Goal: Browse casually

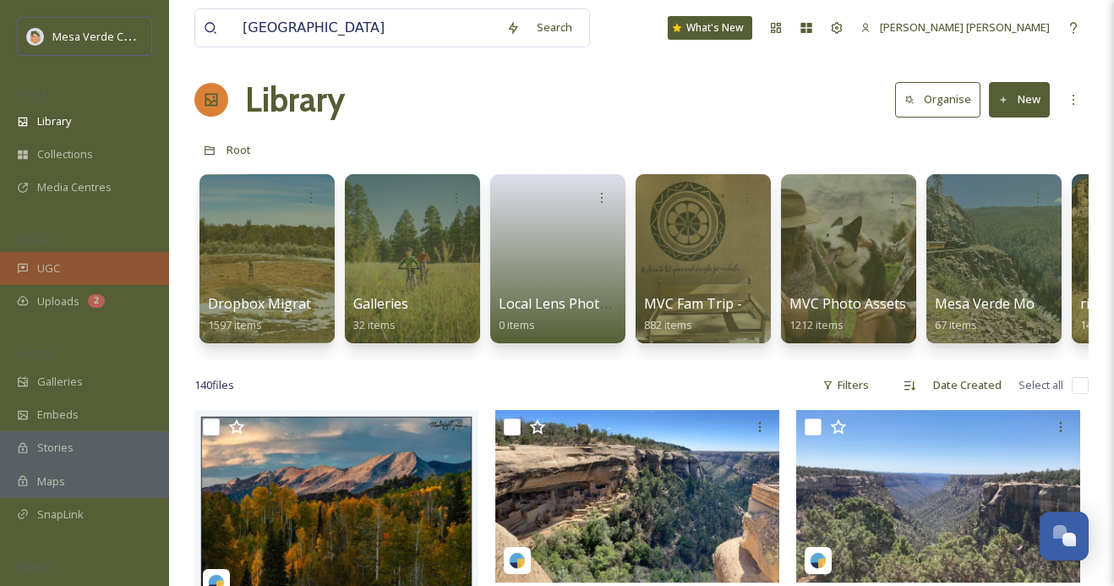
scroll to position [0, 269]
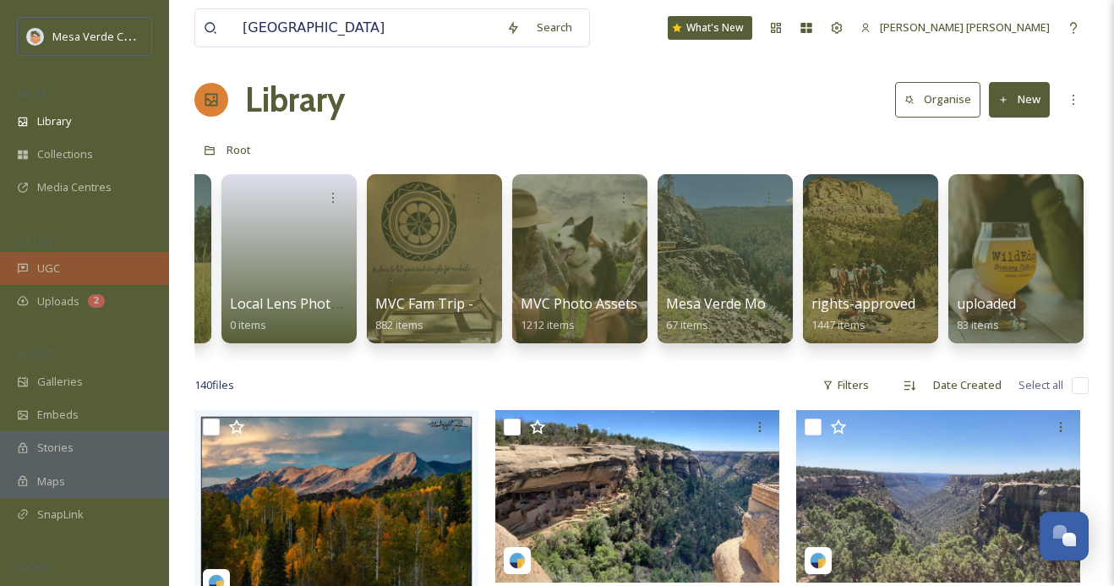
click at [59, 267] on span "UGC" at bounding box center [48, 268] width 23 height 16
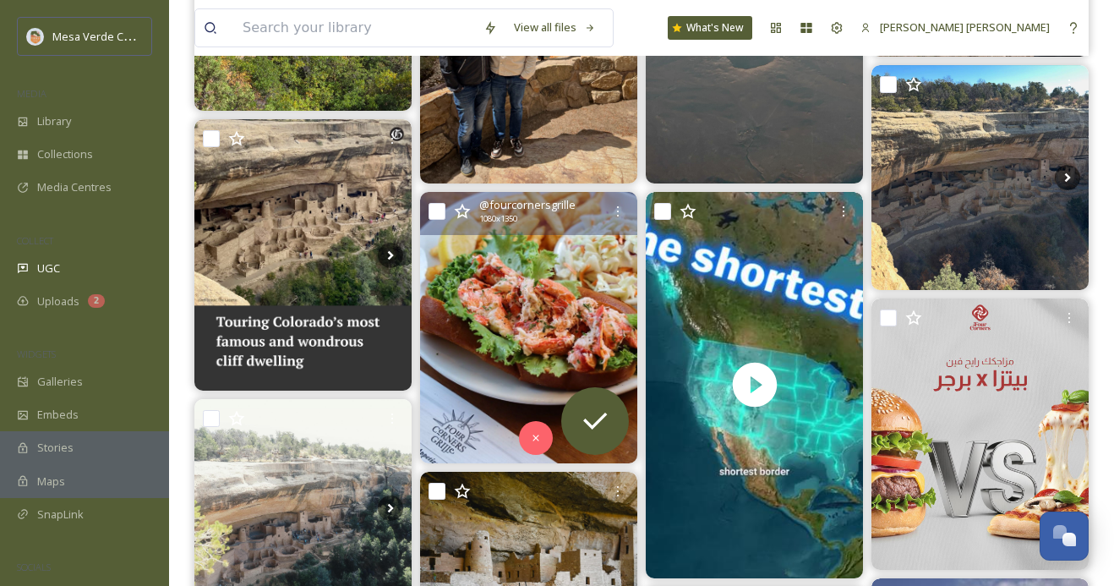
scroll to position [363, 0]
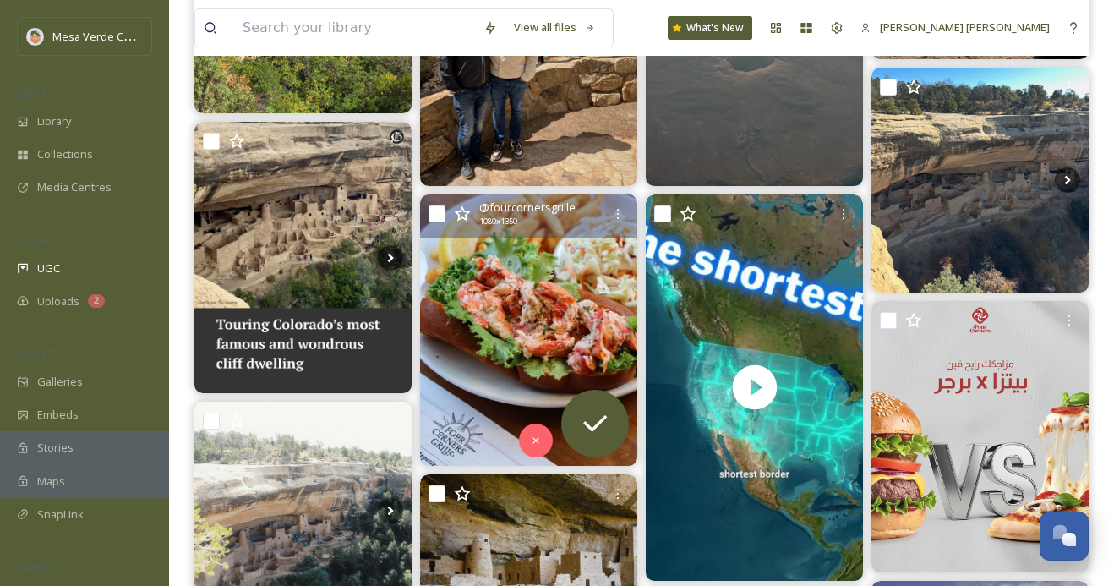
click at [518, 338] on img at bounding box center [528, 329] width 217 height 271
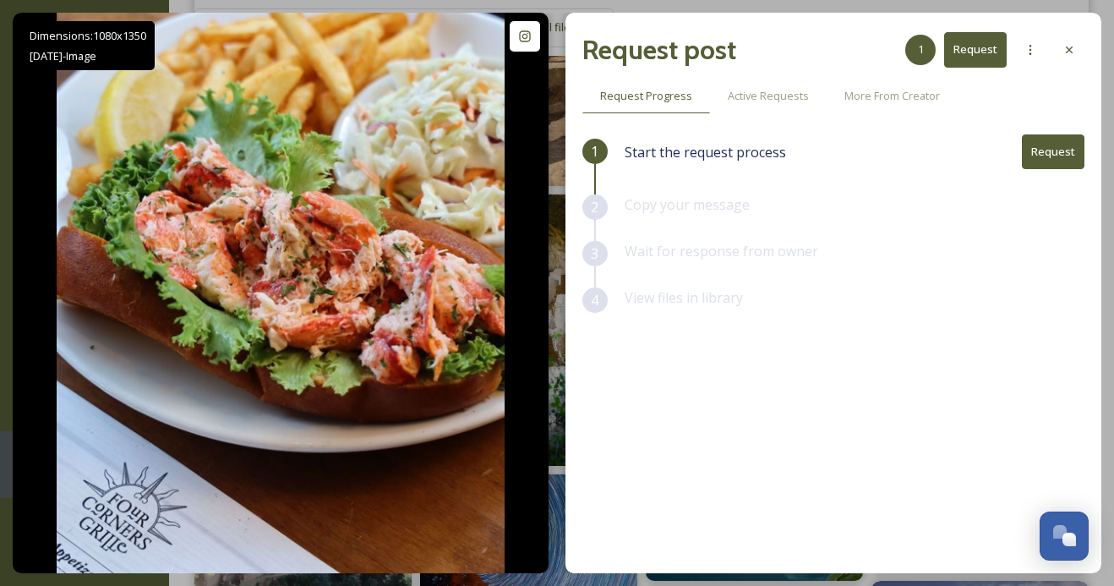
click at [1073, 56] on icon at bounding box center [1069, 50] width 14 height 14
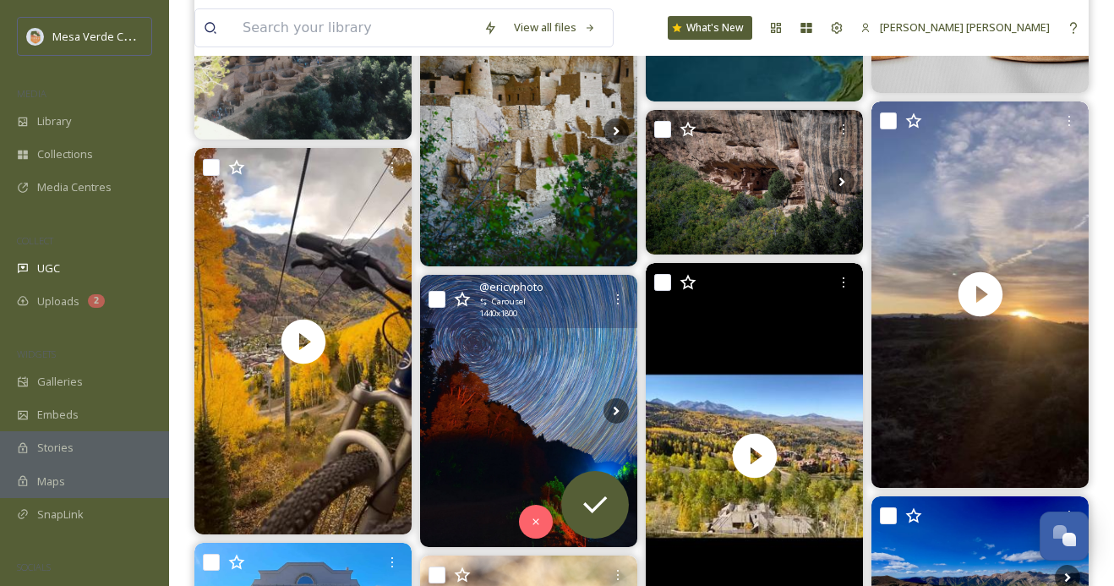
scroll to position [866, 0]
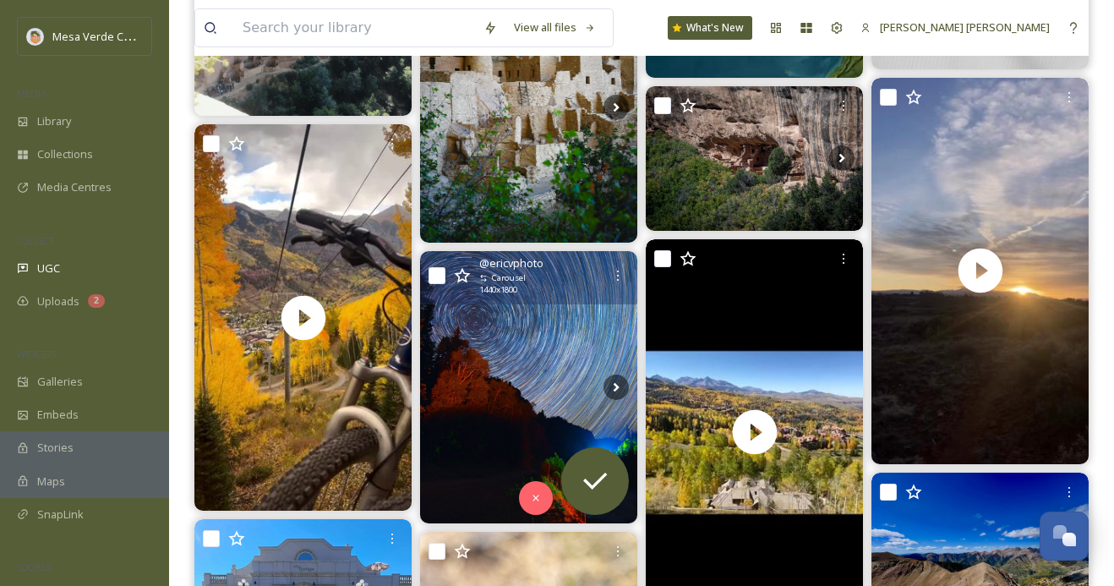
click at [522, 404] on img at bounding box center [528, 386] width 217 height 271
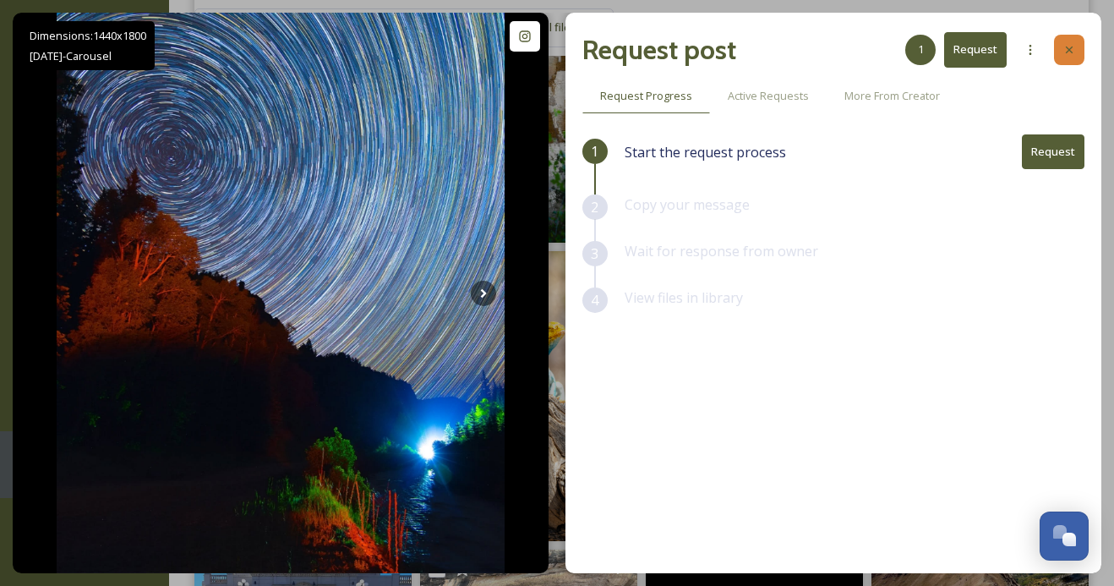
click at [1069, 47] on icon at bounding box center [1069, 50] width 14 height 14
